Goal: Task Accomplishment & Management: Manage account settings

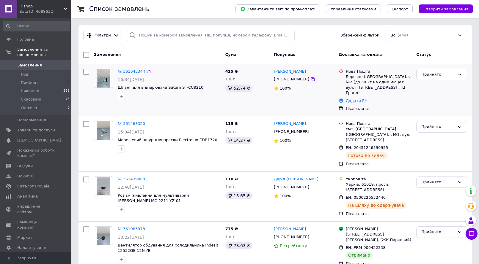
click at [127, 73] on link "№ 361643344" at bounding box center [131, 71] width 27 height 4
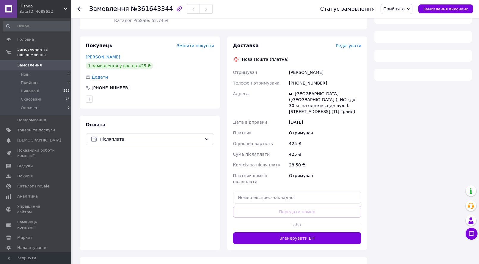
scroll to position [88, 0]
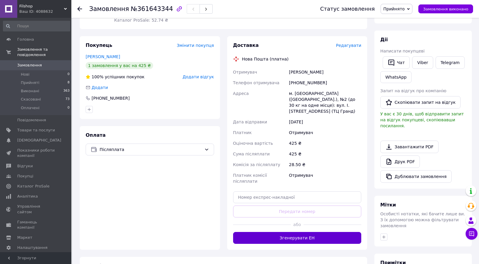
click at [312, 232] on button "Згенерувати ЕН" at bounding box center [297, 238] width 128 height 12
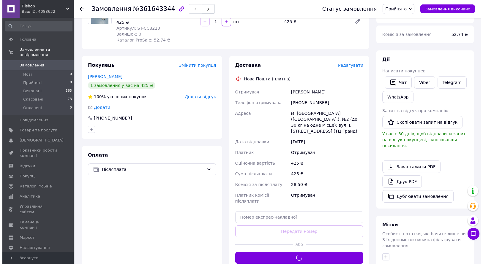
scroll to position [0, 0]
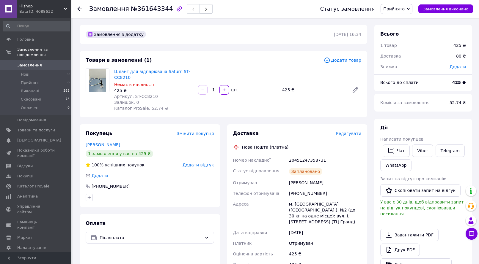
click at [36, 63] on span "Замовлення" at bounding box center [29, 65] width 25 height 5
